Goal: Task Accomplishment & Management: Use online tool/utility

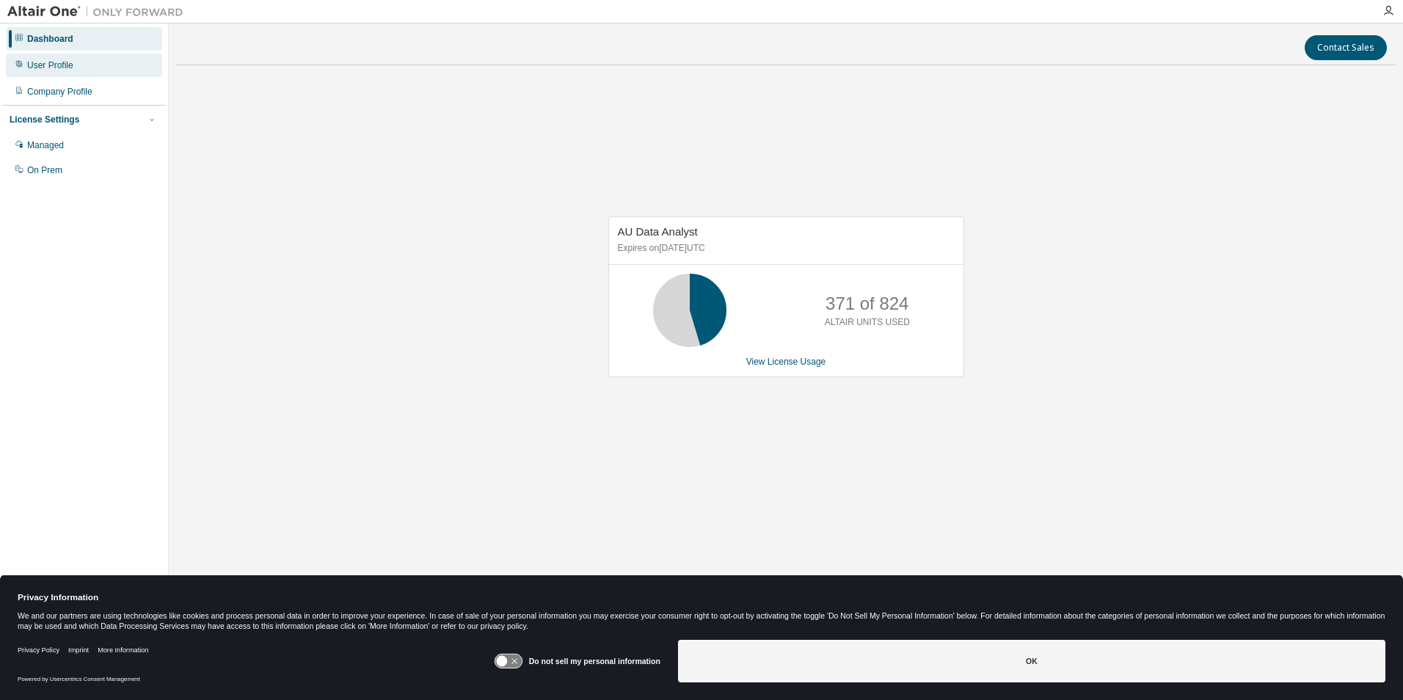
click at [45, 62] on div "User Profile" at bounding box center [50, 65] width 46 height 12
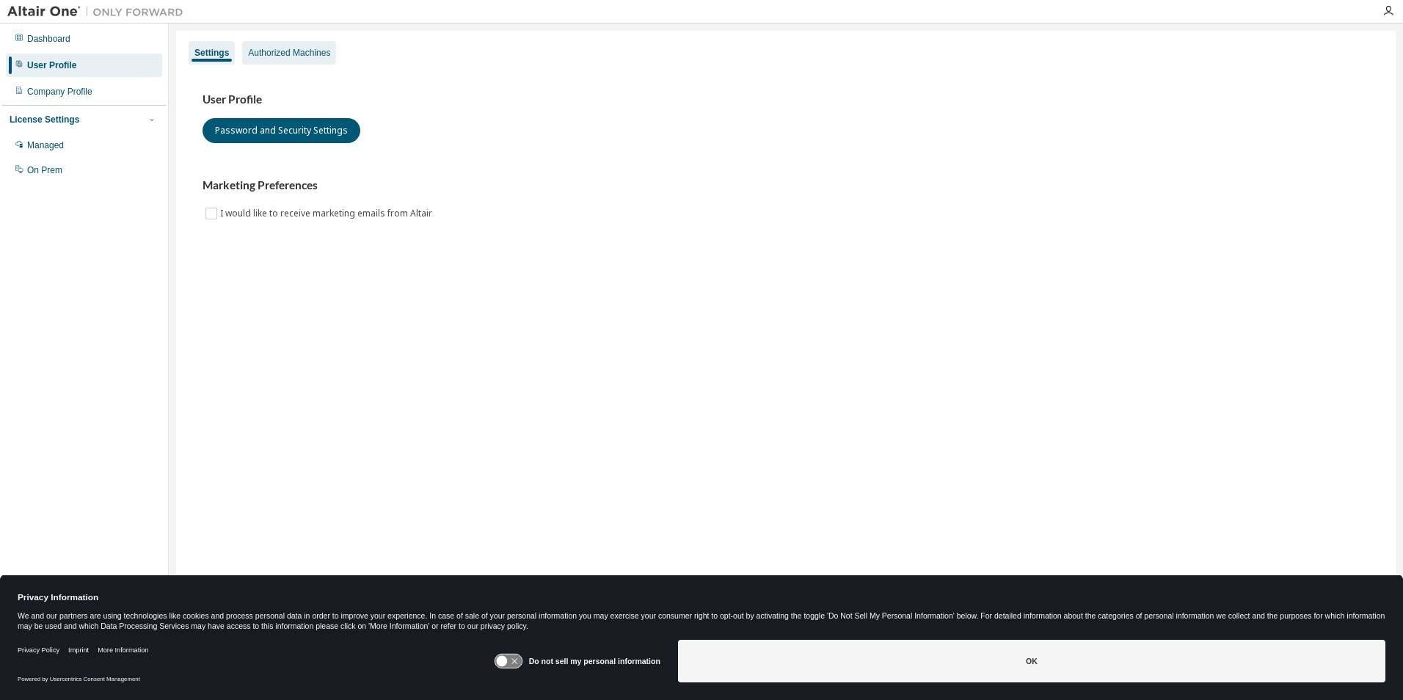
click at [308, 55] on div "Authorized Machines" at bounding box center [289, 53] width 82 height 12
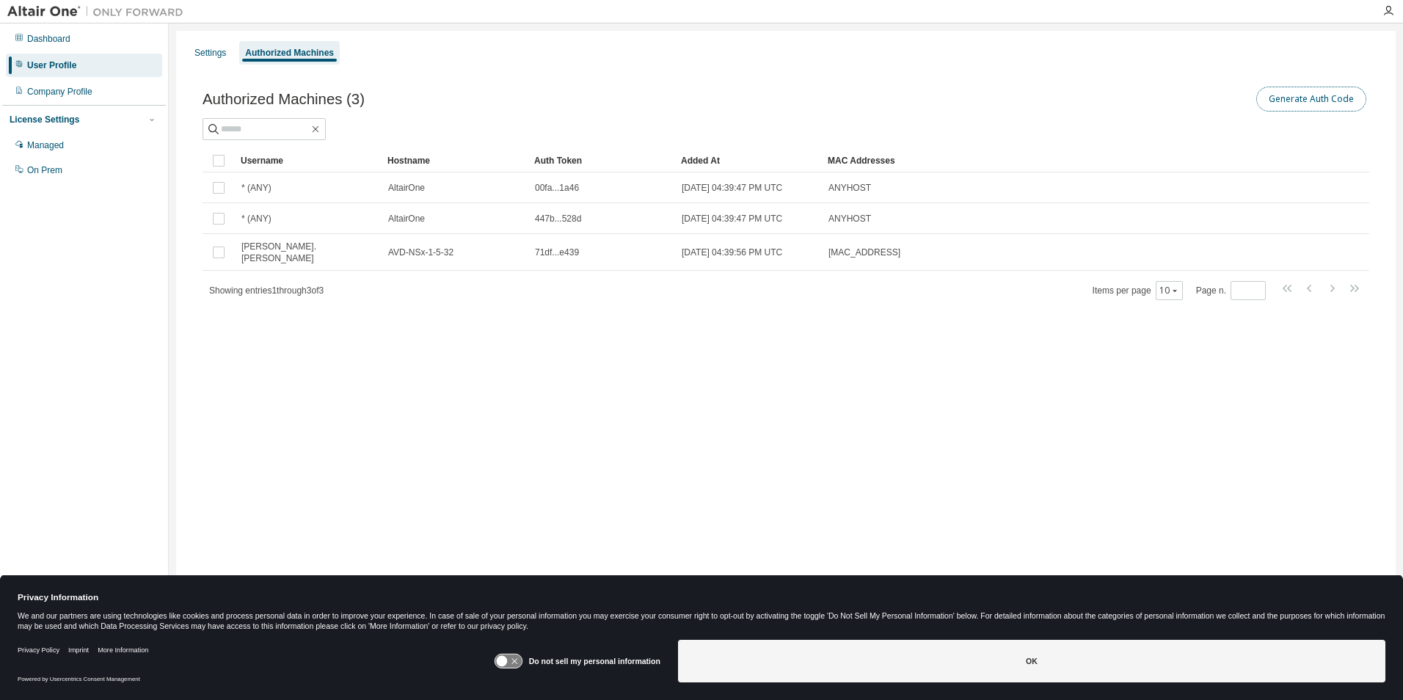
click at [1304, 98] on button "Generate Auth Code" at bounding box center [1311, 99] width 110 height 25
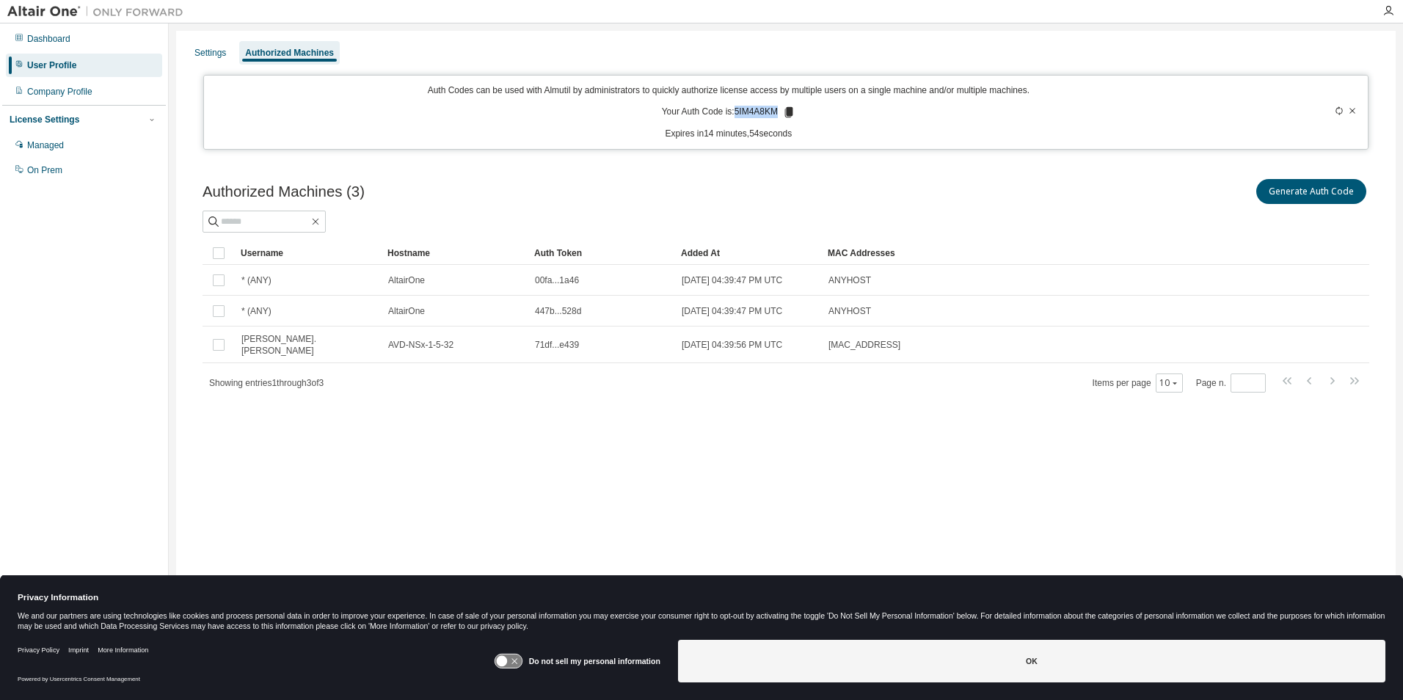
drag, startPoint x: 735, startPoint y: 112, endPoint x: 779, endPoint y: 111, distance: 44.0
click at [779, 111] on p "Your Auth Code is: 5IM4A8KM" at bounding box center [729, 112] width 134 height 13
copy p "5IM4A8KM"
click at [1394, 11] on div at bounding box center [1387, 11] width 29 height 12
click at [1386, 9] on icon "button" at bounding box center [1388, 11] width 12 height 12
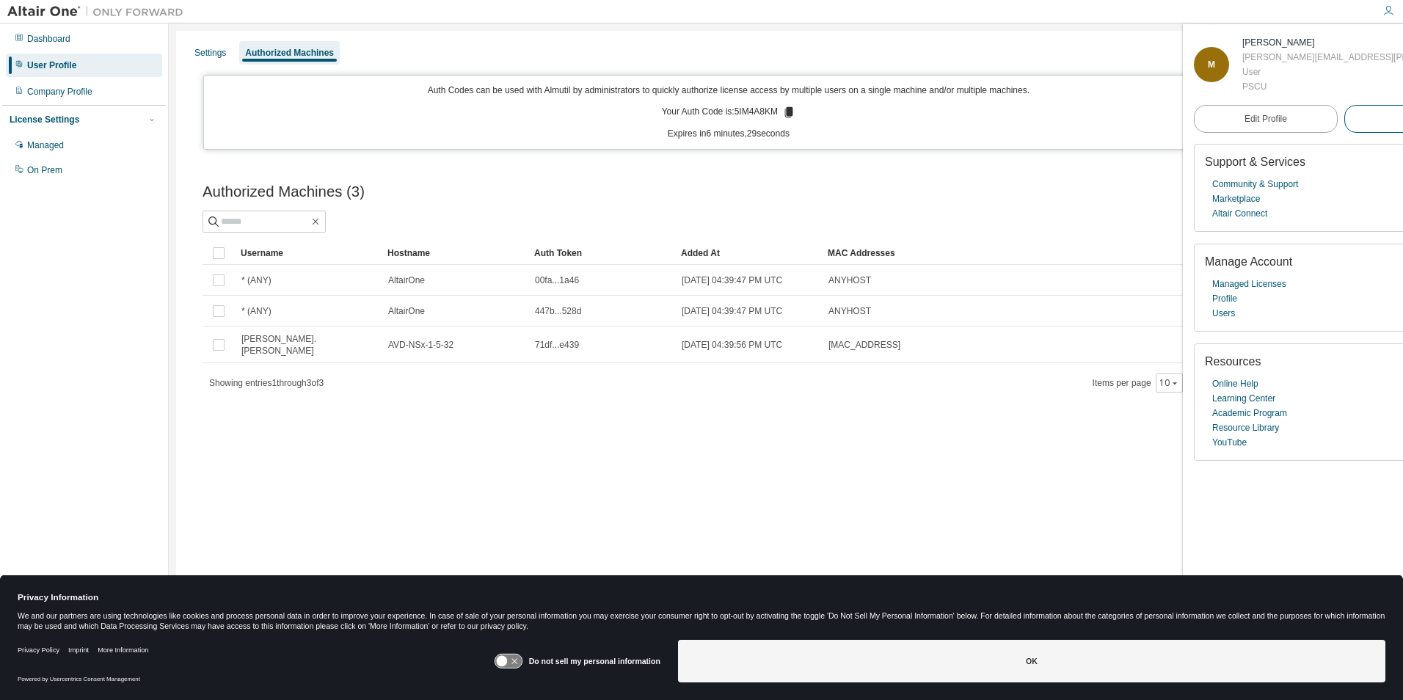
click at [1344, 116] on button "Logout" at bounding box center [1416, 119] width 144 height 28
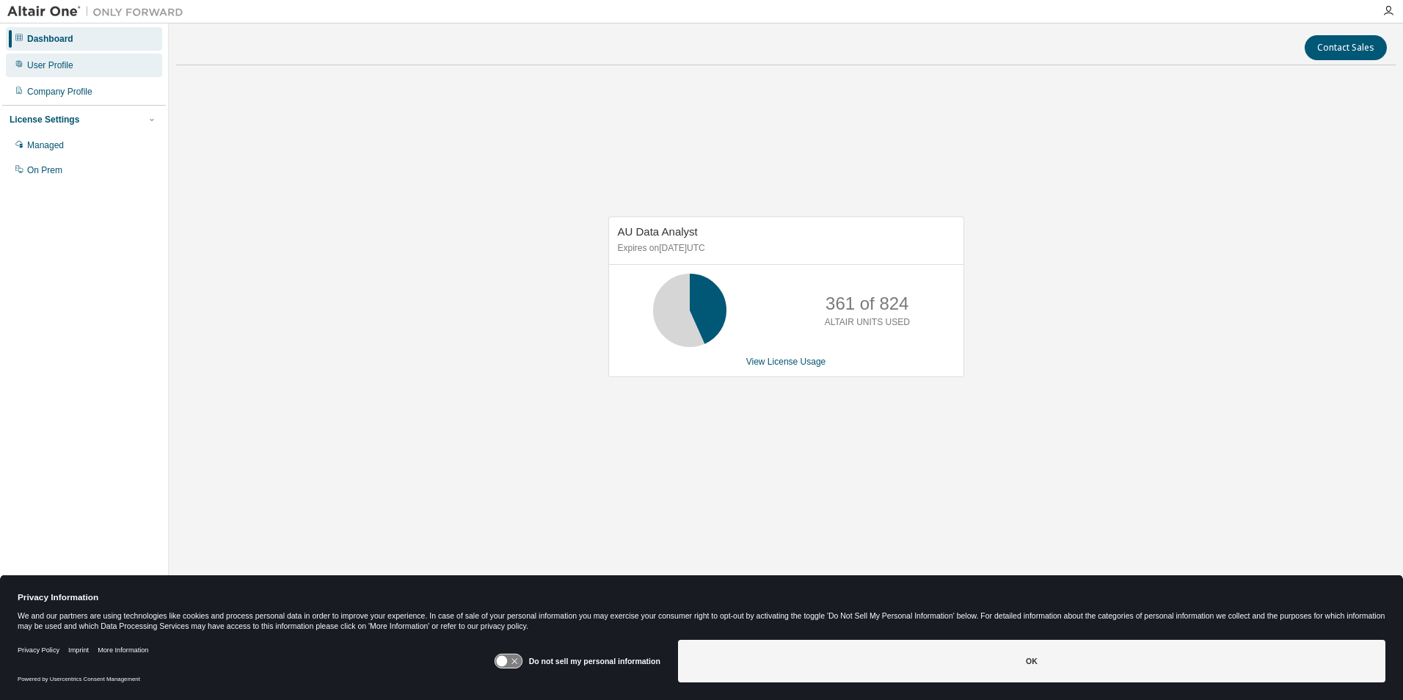
click at [51, 62] on div "User Profile" at bounding box center [50, 65] width 46 height 12
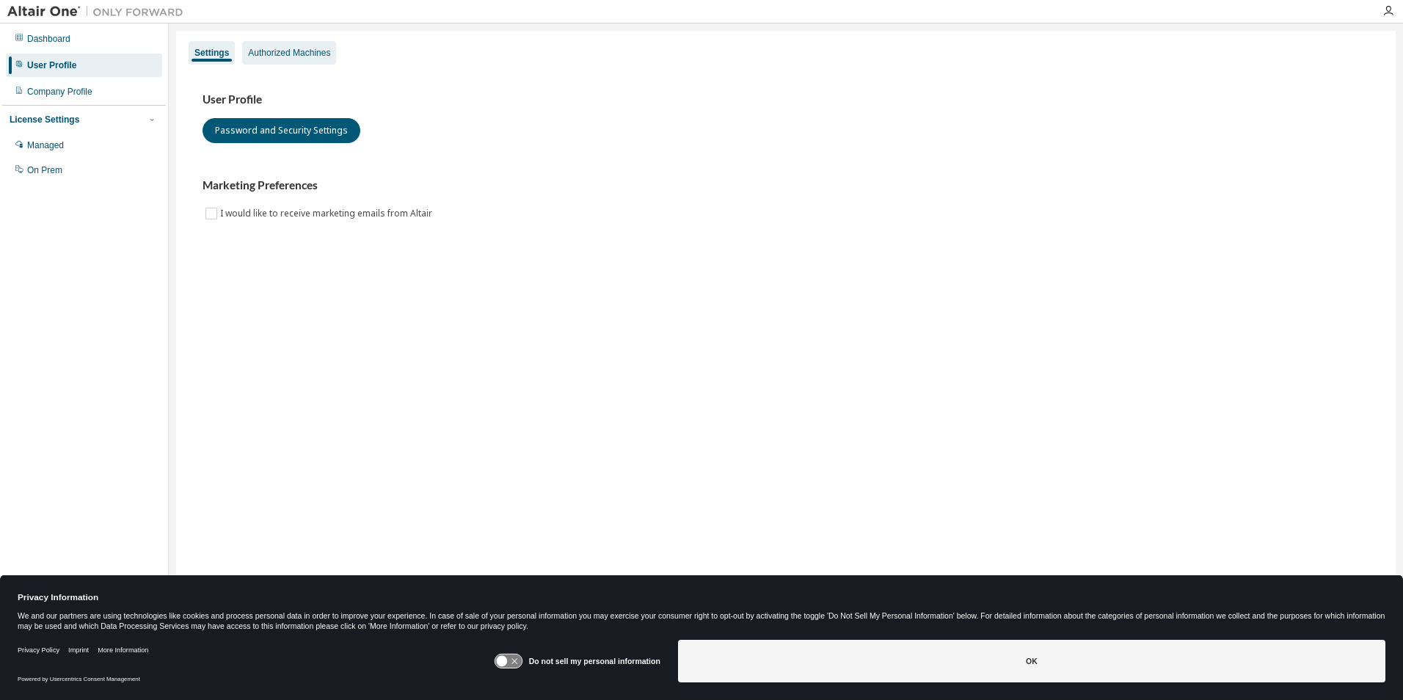
click at [291, 52] on div "Authorized Machines" at bounding box center [289, 53] width 82 height 12
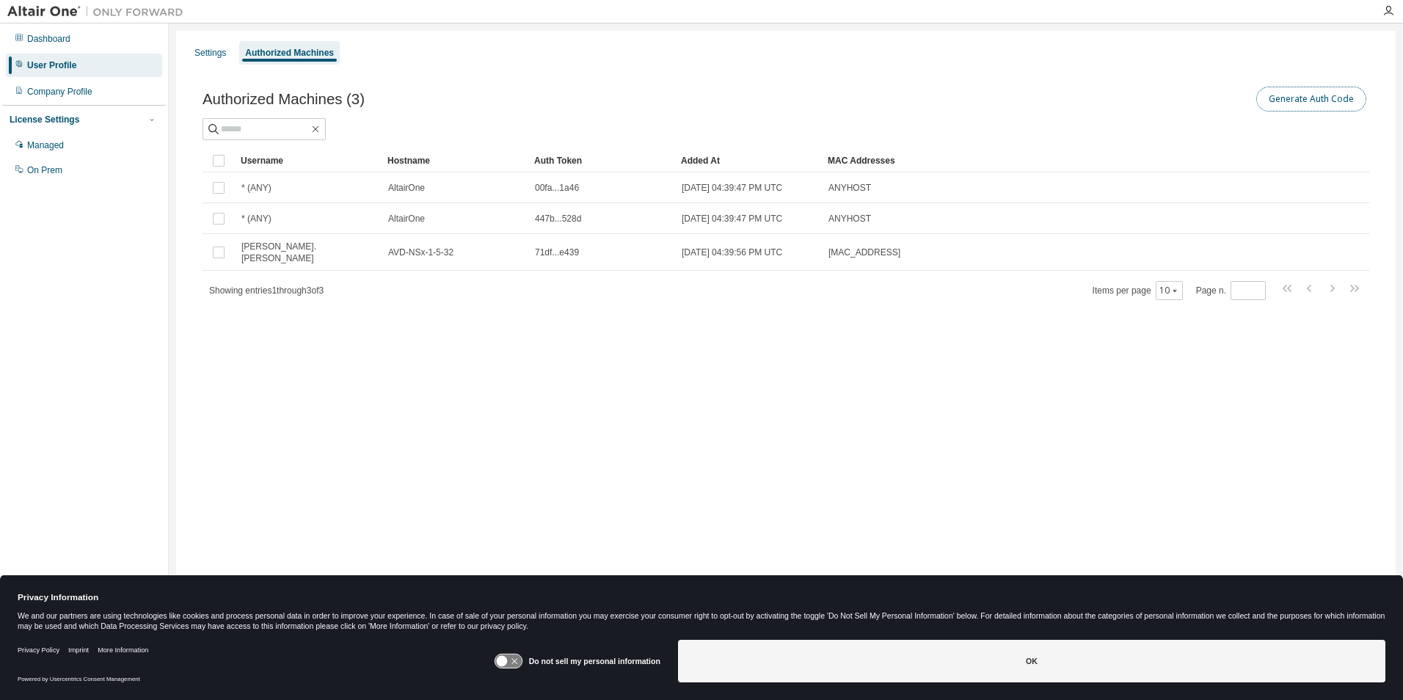
click at [1331, 99] on button "Generate Auth Code" at bounding box center [1311, 99] width 110 height 25
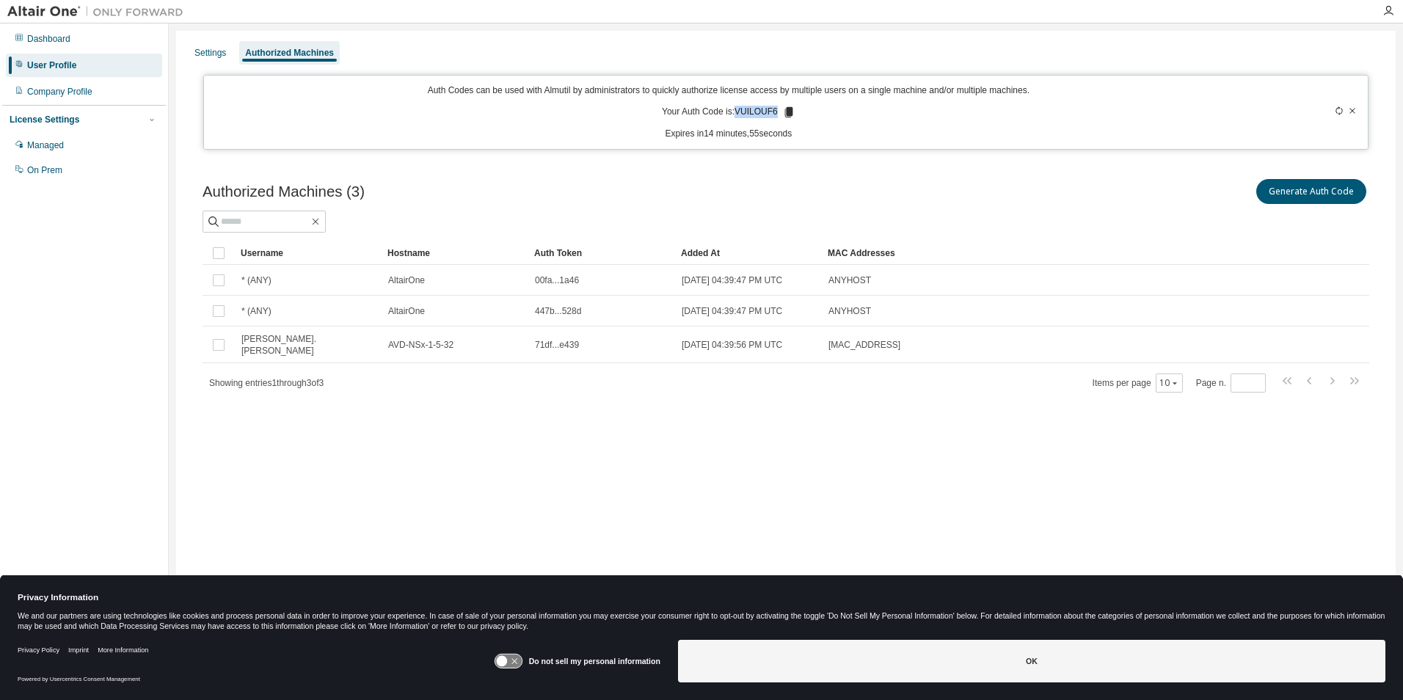
drag, startPoint x: 738, startPoint y: 111, endPoint x: 779, endPoint y: 111, distance: 41.1
click at [779, 111] on p "Your Auth Code is: VUILOUF6" at bounding box center [729, 112] width 134 height 13
copy p "VUILOUF6"
click at [1388, 13] on icon "button" at bounding box center [1388, 11] width 12 height 12
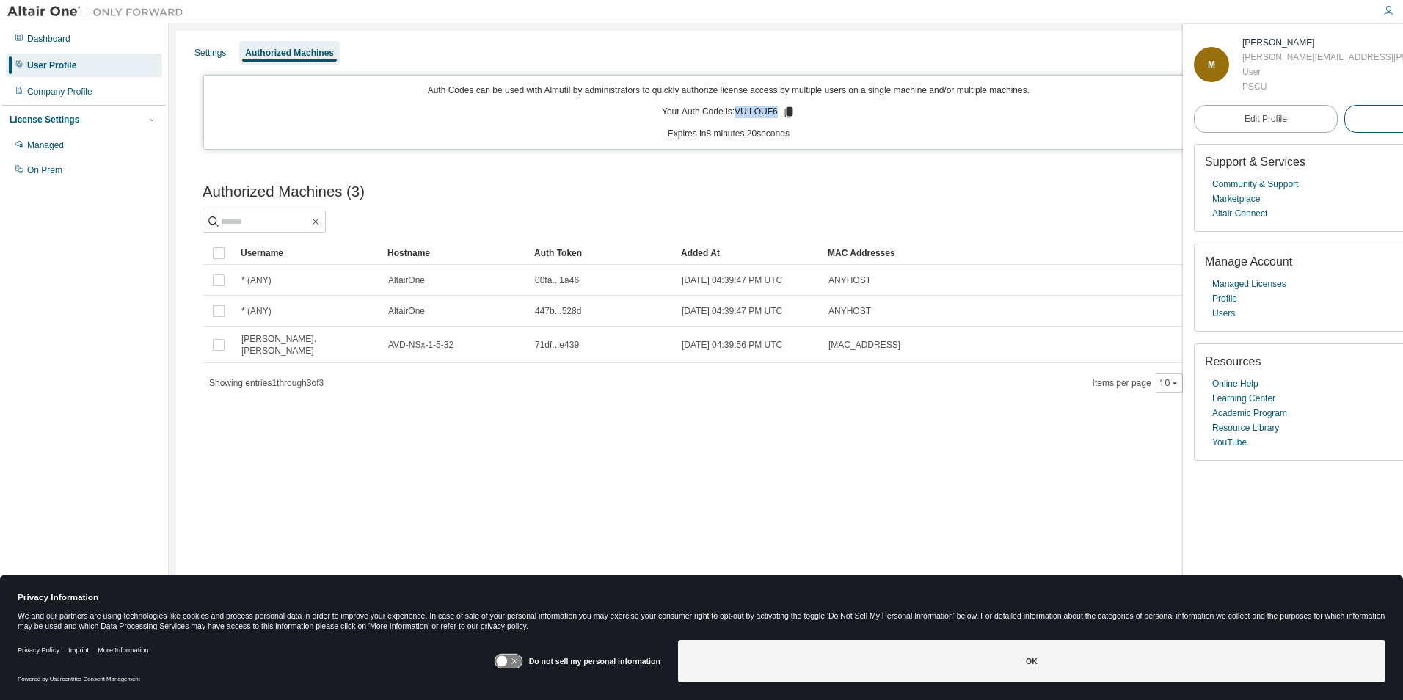
click at [1402, 117] on span "Logout" at bounding box center [1415, 118] width 27 height 15
